Goal: Information Seeking & Learning: Compare options

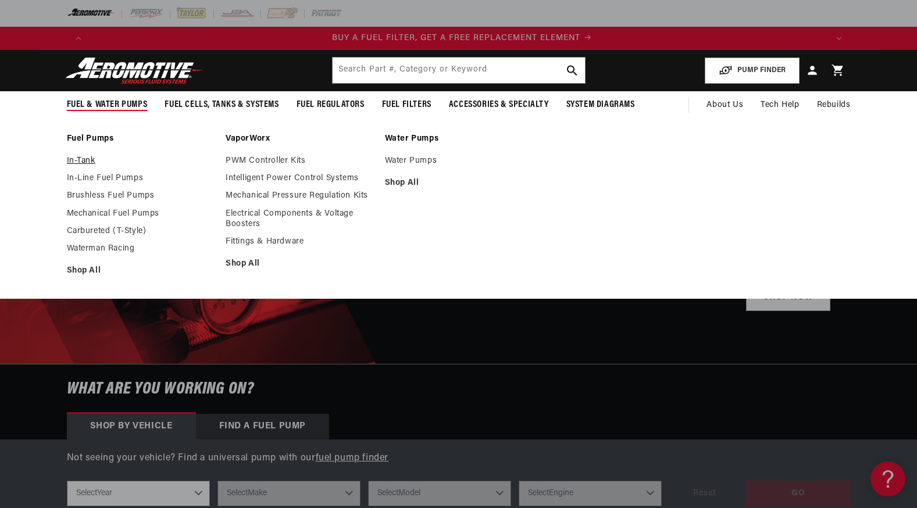
click at [92, 162] on link "In-Tank" at bounding box center [141, 161] width 148 height 10
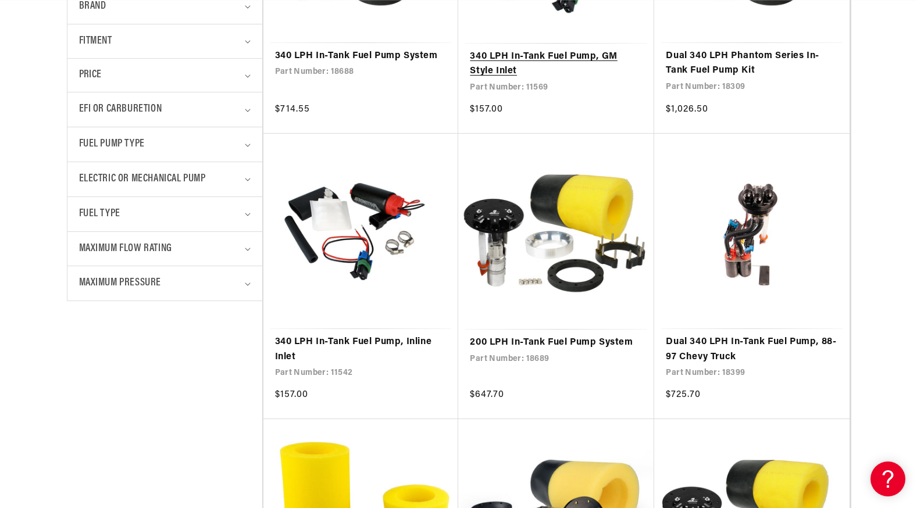
scroll to position [0, 2211]
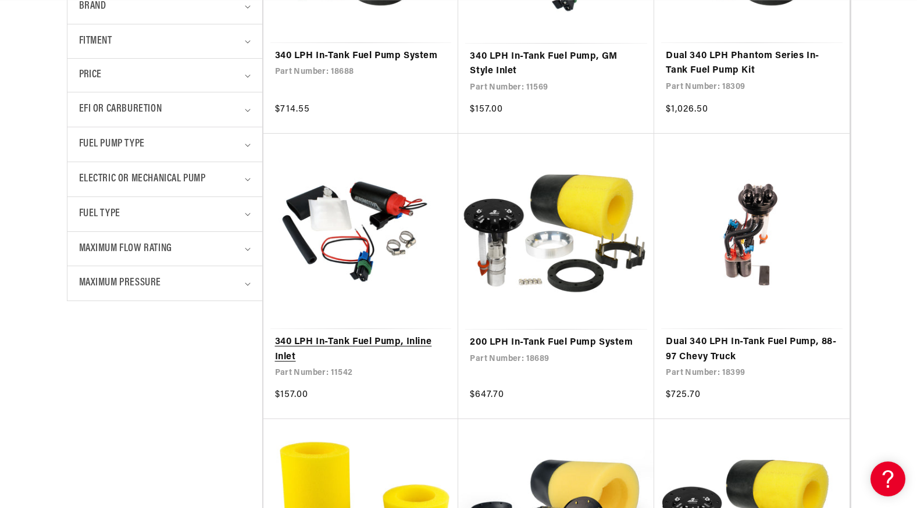
click at [353, 335] on link "340 LPH In-Tank Fuel Pump, Inline Inlet" at bounding box center [361, 350] width 172 height 30
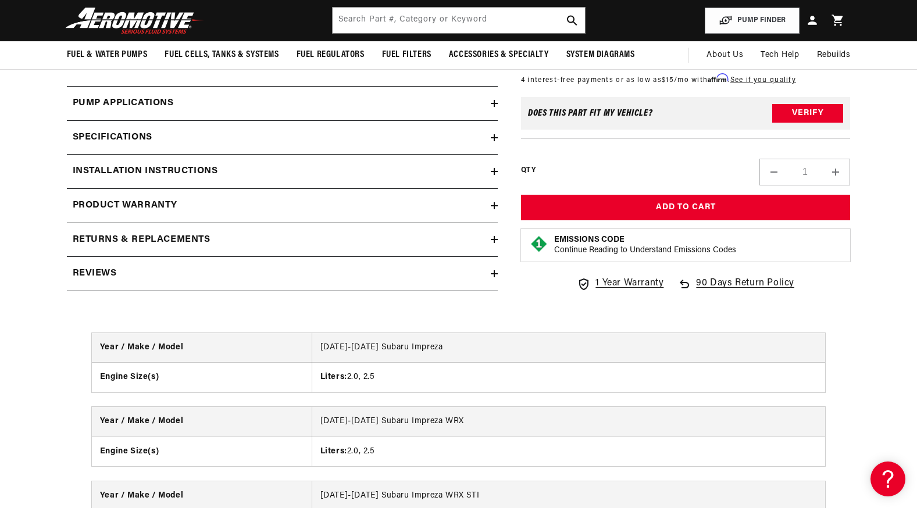
scroll to position [1209, 0]
click at [151, 97] on h2 "Pump Applications" at bounding box center [123, 104] width 101 height 15
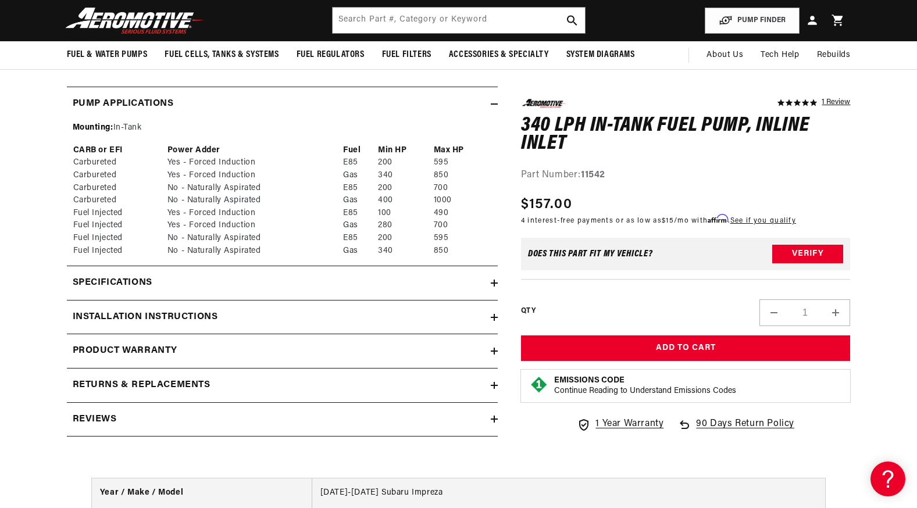
scroll to position [0, 2211]
click at [131, 284] on h2 "Specifications" at bounding box center [113, 283] width 80 height 15
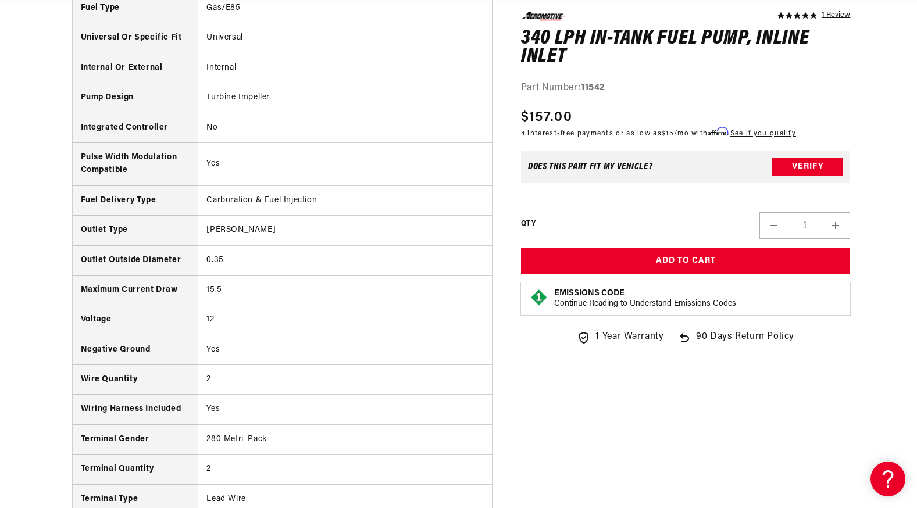
scroll to position [0, 0]
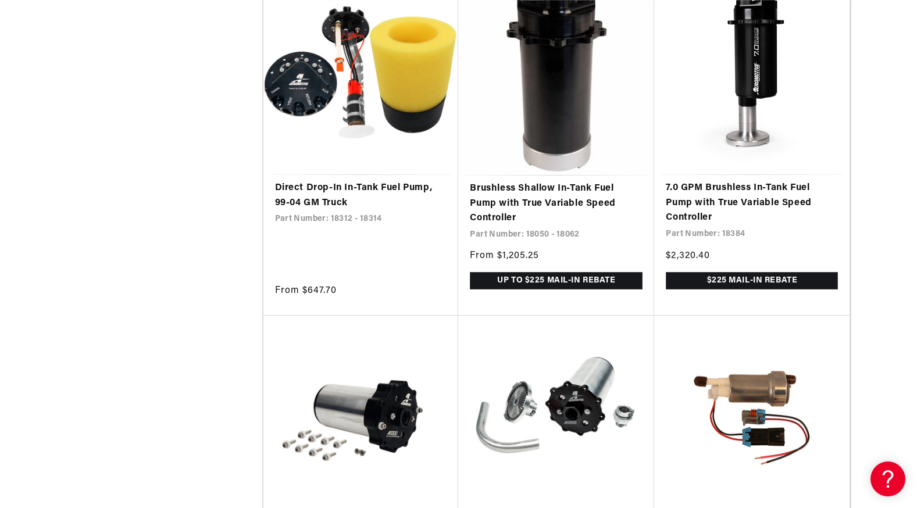
scroll to position [0, 737]
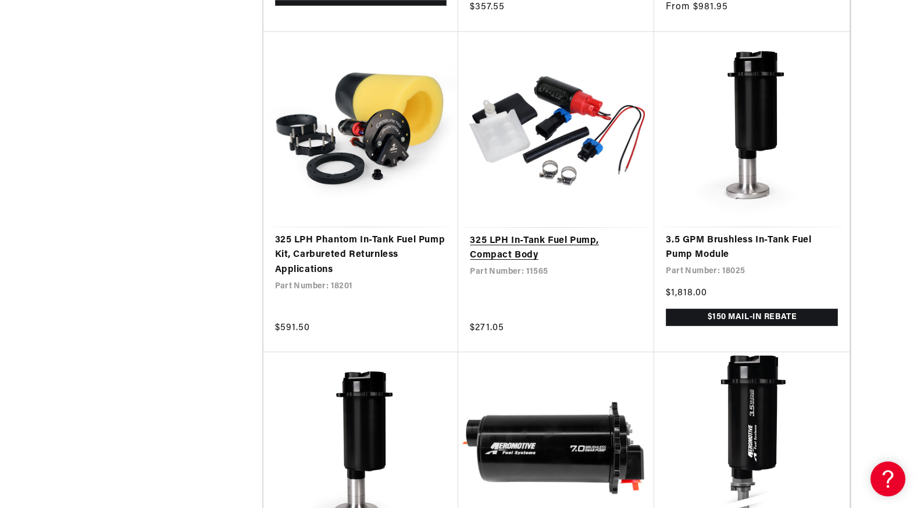
scroll to position [0, 1474]
click at [512, 252] on link "325 LPH In-Tank Fuel Pump, Compact Body" at bounding box center [556, 249] width 173 height 30
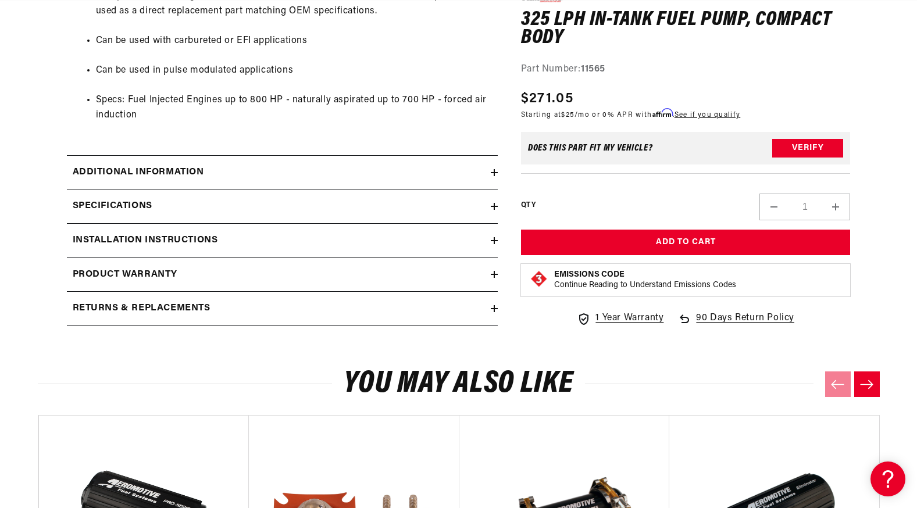
scroll to position [910, 0]
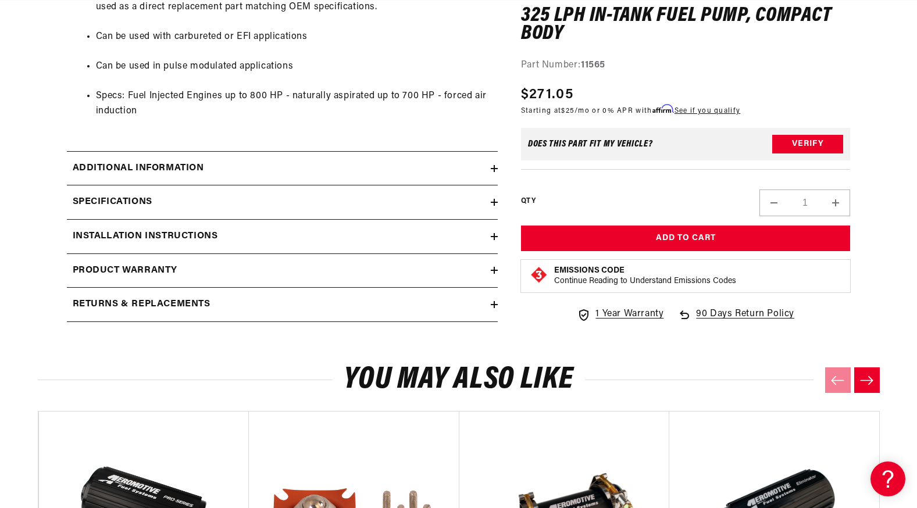
click at [145, 178] on summary "Additional information" at bounding box center [282, 169] width 431 height 34
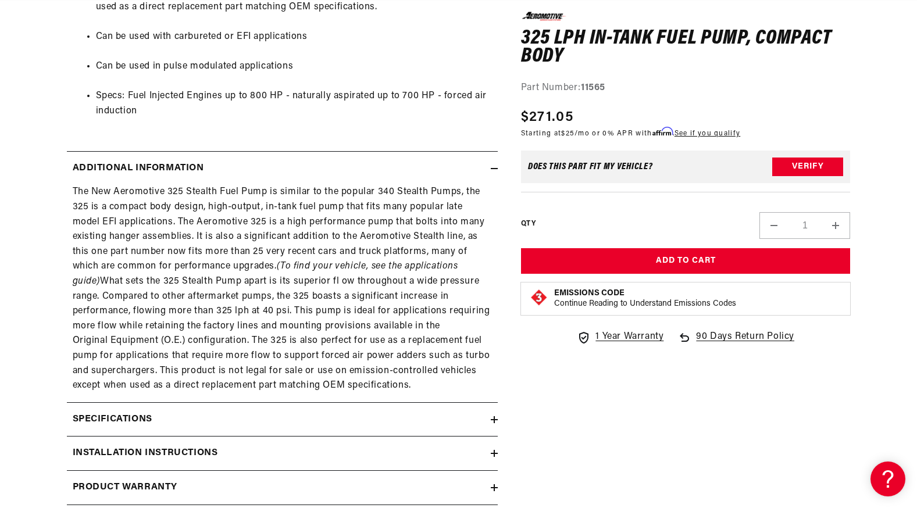
click at [130, 414] on h2 "Specifications" at bounding box center [113, 419] width 80 height 15
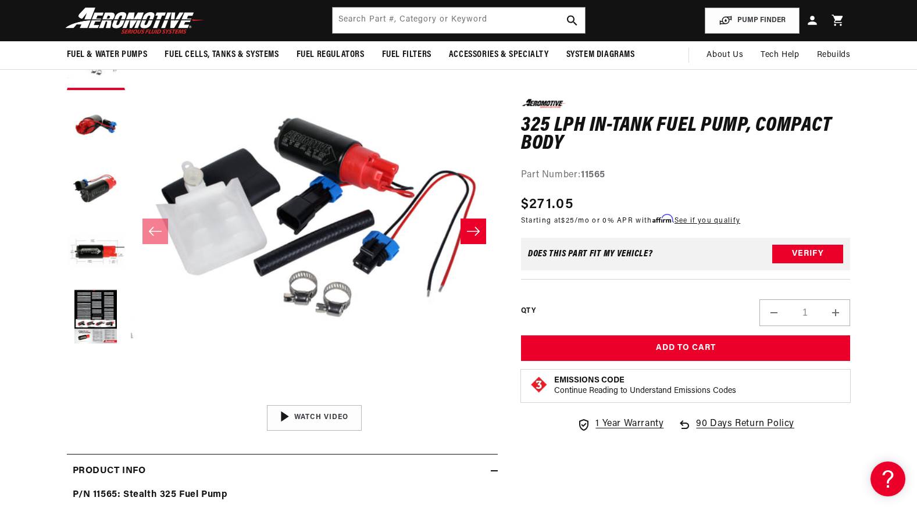
scroll to position [0, 0]
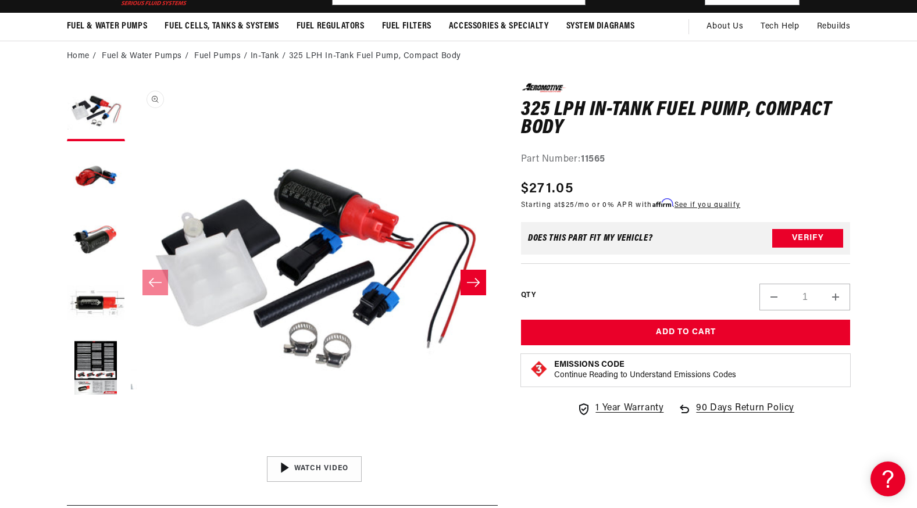
click at [131, 451] on button "Open media 1 in modal" at bounding box center [131, 451] width 0 height 0
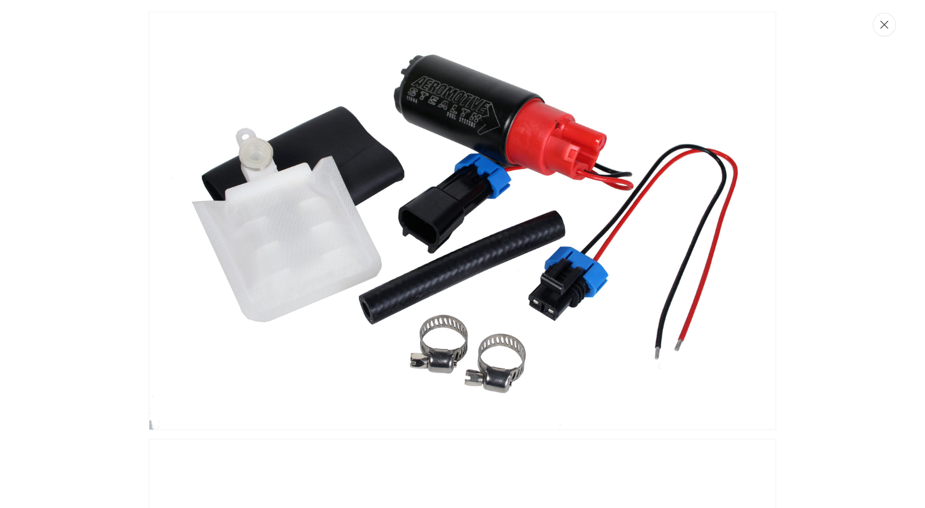
click at [884, 30] on button "Close" at bounding box center [884, 25] width 23 height 24
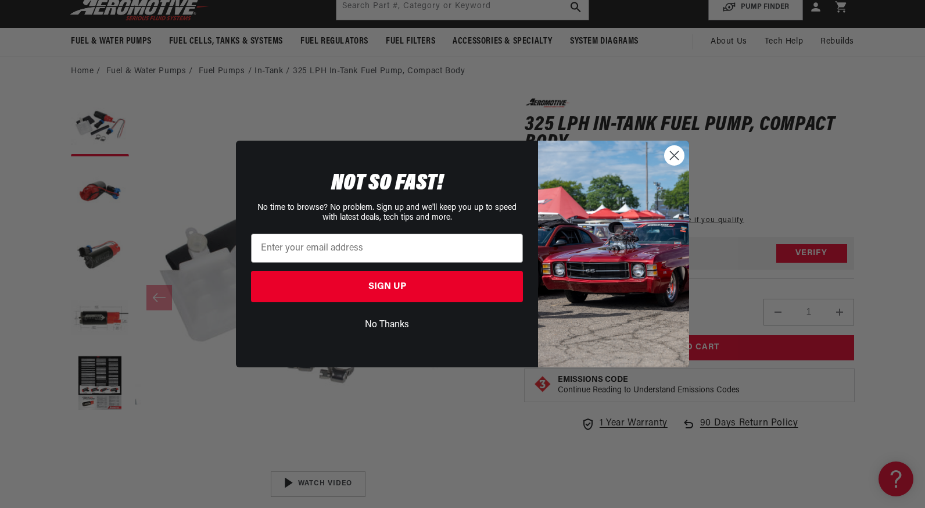
click at [669, 160] on circle "Close dialog" at bounding box center [674, 155] width 19 height 19
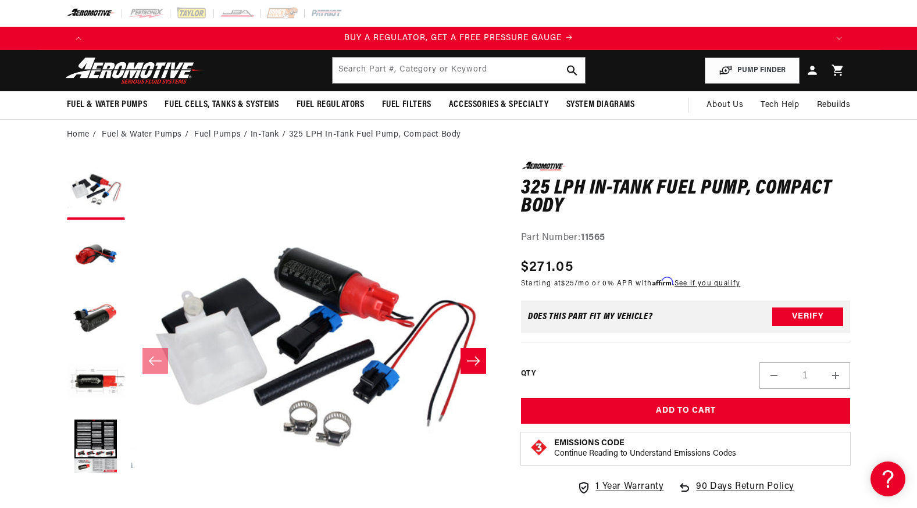
click at [631, 136] on ol "Home Fuel & Water Pumps Fuel Pumps In-Tank 325 LPH In-Tank Fuel Pump, Compact B…" at bounding box center [459, 134] width 784 height 13
click at [613, 355] on div "QTY Decrease quantity for 325 LPH In-Tank Fuel Pump, Compact Body 1 Increase qu…" at bounding box center [686, 365] width 330 height 47
